Goal: Download file/media

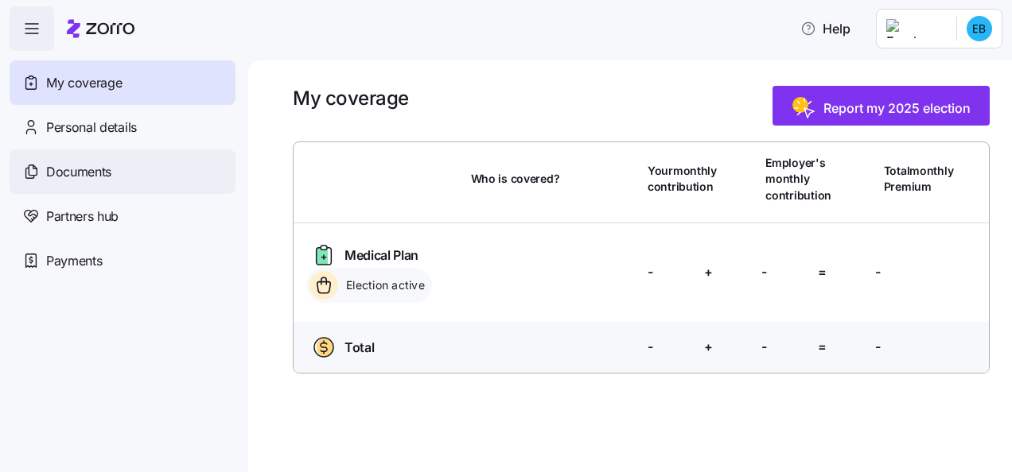
click at [115, 179] on div "Documents" at bounding box center [123, 172] width 226 height 45
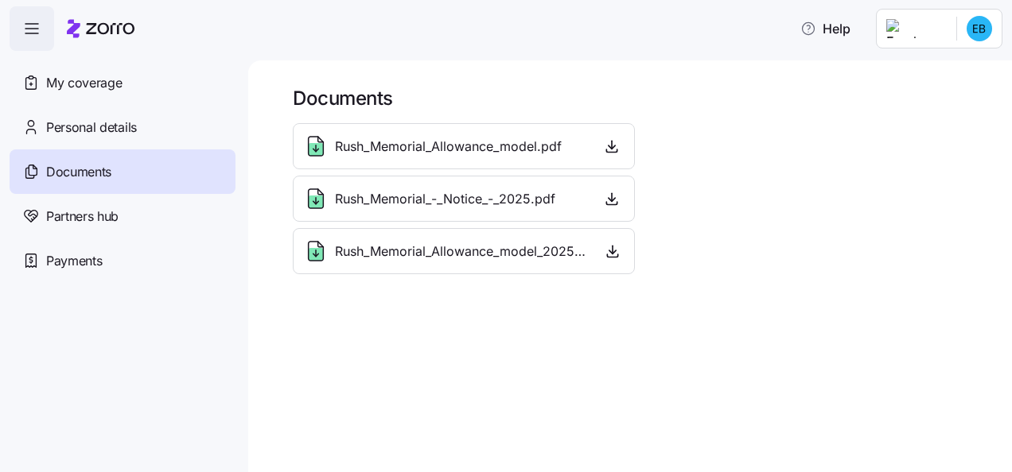
click at [566, 150] on div "Rush_Memorial_Allowance_model.pdf" at bounding box center [463, 146] width 321 height 25
click at [612, 156] on span "button" at bounding box center [612, 146] width 24 height 24
click at [617, 148] on icon "button" at bounding box center [612, 146] width 16 height 16
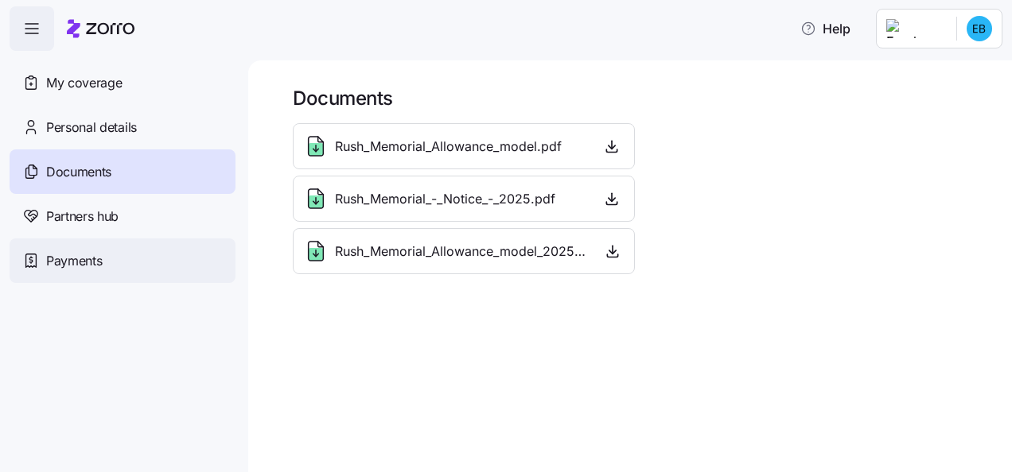
click at [142, 257] on div "Payments" at bounding box center [123, 261] width 226 height 45
